Goal: Task Accomplishment & Management: Complete application form

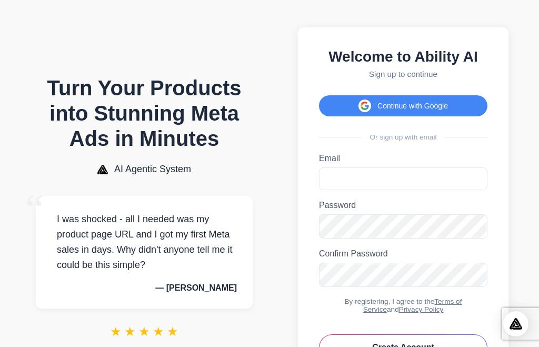
click at [347, 84] on div "Welcome to Ability AI Sign up to continue Continue with Google Or sign up with …" at bounding box center [403, 214] width 210 height 375
click at [345, 87] on div "Welcome to Ability AI Sign up to continue Continue with Google Or sign up with …" at bounding box center [403, 214] width 210 height 375
click at [352, 105] on button "Continue with Google" at bounding box center [403, 105] width 168 height 21
click at [372, 107] on button "Continue with Google" at bounding box center [403, 105] width 168 height 21
click at [386, 112] on button "Continue with Google" at bounding box center [403, 105] width 168 height 21
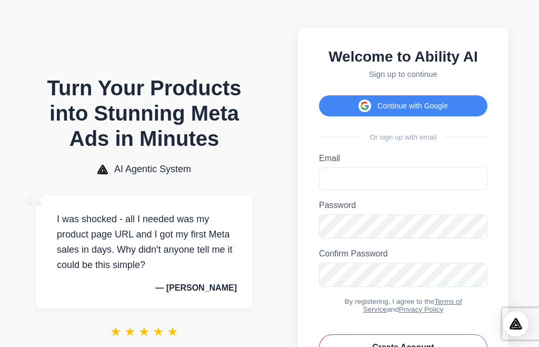
click at [386, 112] on button "Continue with Google" at bounding box center [403, 105] width 168 height 21
click at [208, 92] on h1 "Turn Your Products into Stunning Meta Ads in Minutes" at bounding box center [144, 113] width 217 height 76
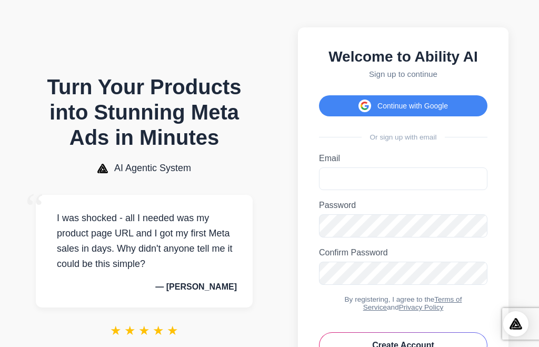
click at [323, 95] on button "Continue with Google" at bounding box center [403, 105] width 168 height 21
click at [353, 95] on button "Continue with Google" at bounding box center [403, 105] width 168 height 21
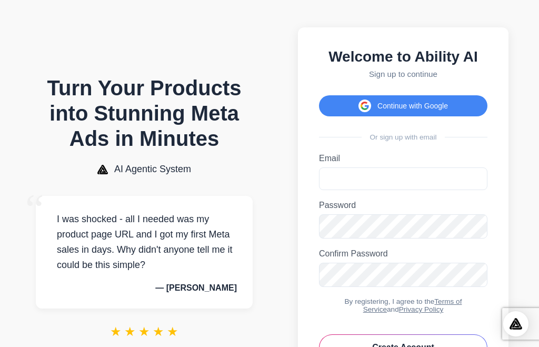
scroll to position [35, 0]
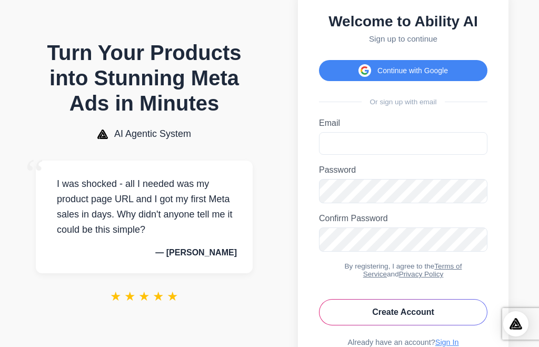
click at [348, 80] on button "Continue with Google" at bounding box center [403, 70] width 168 height 21
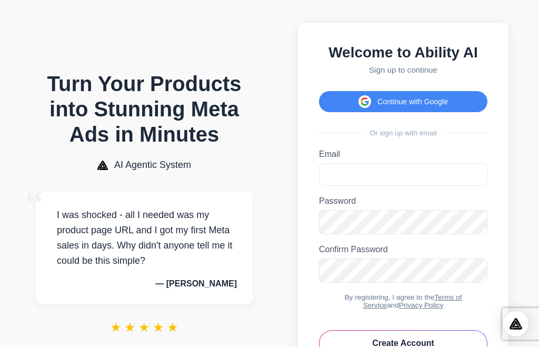
scroll to position [0, 0]
